Goal: Find specific page/section: Find specific page/section

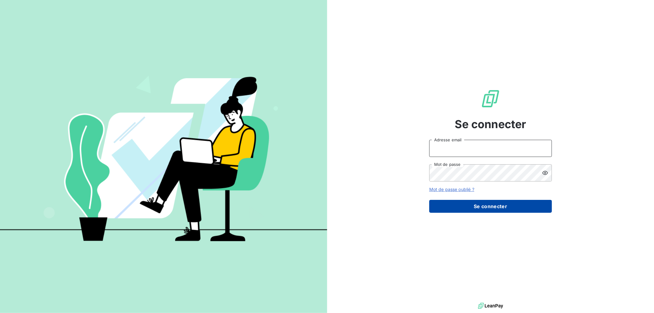
type input "[EMAIL_ADDRESS][DOMAIN_NAME]"
click at [491, 201] on button "Se connecter" at bounding box center [490, 206] width 123 height 13
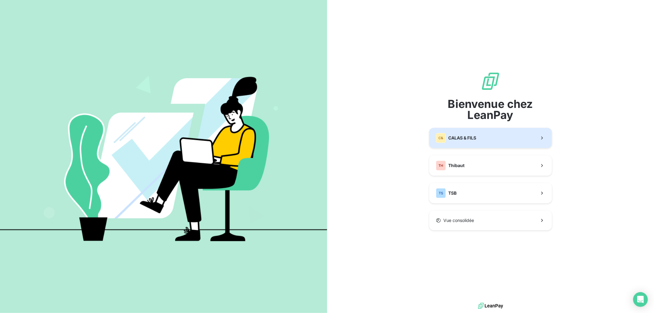
click at [481, 148] on button "C& CALAS & [PERSON_NAME]" at bounding box center [490, 138] width 123 height 20
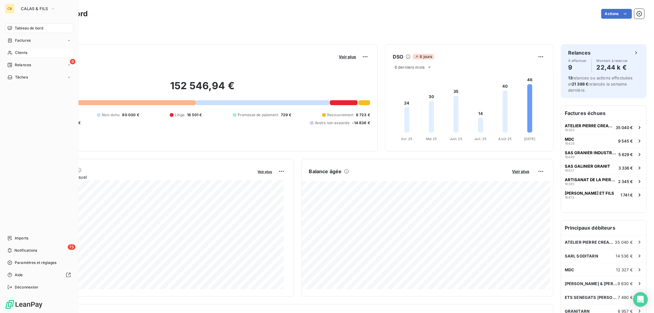
click at [16, 54] on span "Clients" at bounding box center [21, 53] width 12 height 6
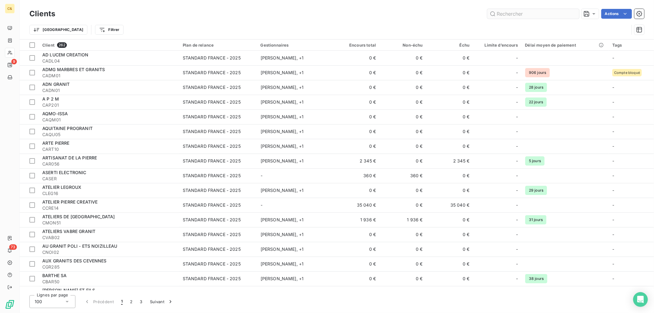
click at [523, 10] on input "text" at bounding box center [533, 14] width 92 height 10
click at [523, 13] on input "text" at bounding box center [533, 14] width 92 height 10
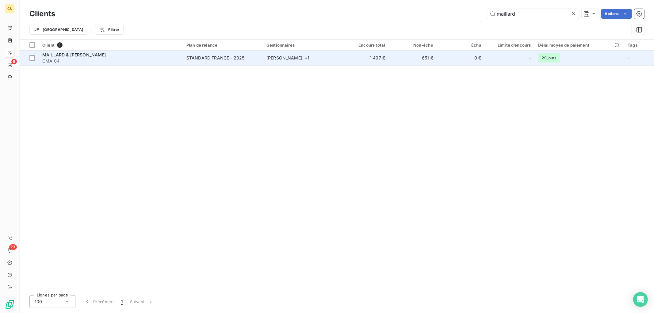
type input "maillard"
drag, startPoint x: 277, startPoint y: 61, endPoint x: 276, endPoint y: 64, distance: 3.4
click at [276, 62] on td "[PERSON_NAME] , + 1" at bounding box center [302, 58] width 78 height 15
